Goal: Information Seeking & Learning: Learn about a topic

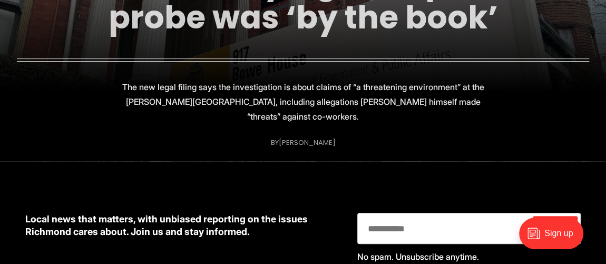
scroll to position [95, 0]
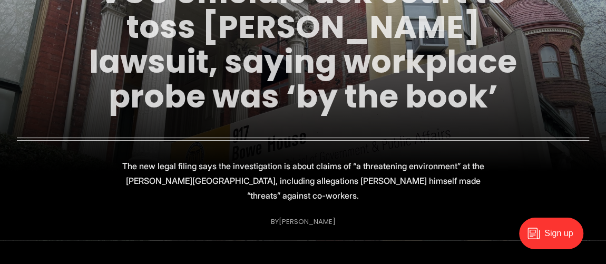
click at [284, 69] on link "VCU officials ask court to toss [PERSON_NAME] lawsuit, saying workplace probe w…" at bounding box center [303, 44] width 428 height 149
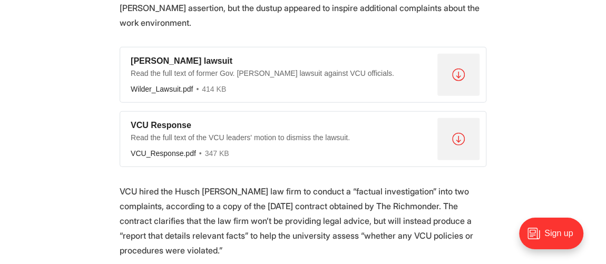
scroll to position [1294, 0]
click at [458, 53] on div ".a{fill:none;stroke:currentColor;stroke-linecap:round;stroke-linejoin:round;str…" at bounding box center [459, 74] width 42 height 42
click at [460, 118] on div ".a{fill:none;stroke:currentColor;stroke-linecap:round;stroke-linejoin:round;str…" at bounding box center [459, 139] width 42 height 42
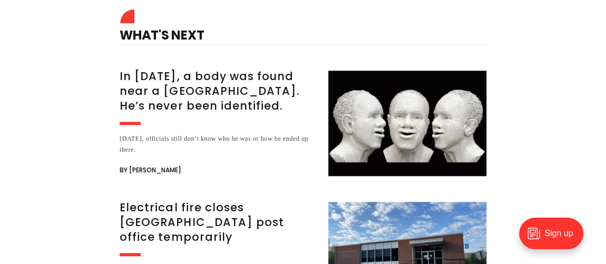
scroll to position [2444, 0]
